Goal: Go to known website: Go to known website

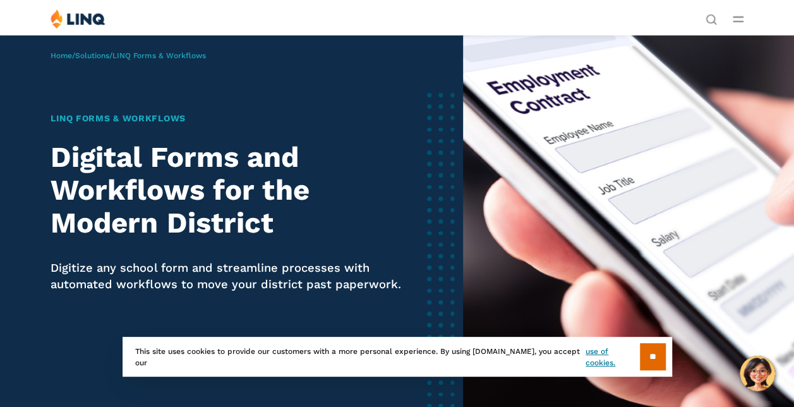
click at [594, 227] on link "Login" at bounding box center [616, 232] width 44 height 11
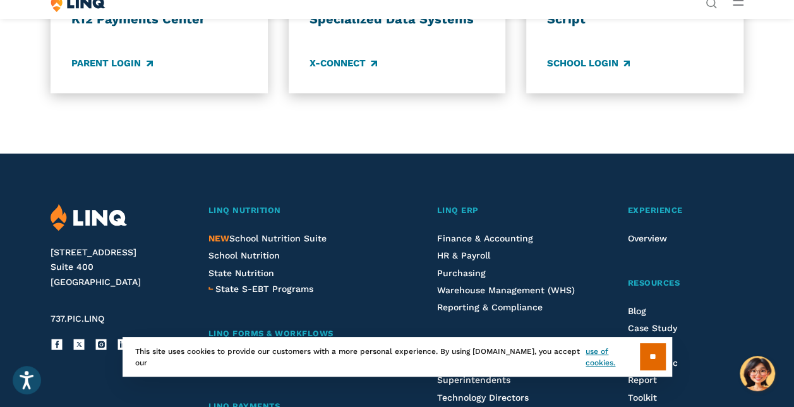
scroll to position [1113, 0]
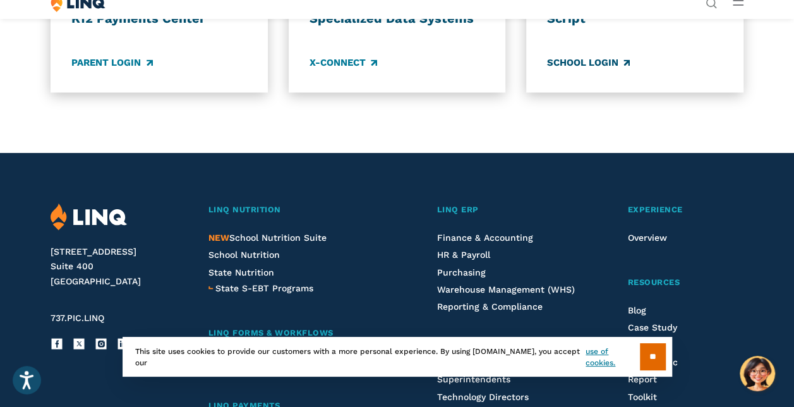
click at [599, 69] on link "School Login" at bounding box center [588, 63] width 83 height 14
